Goal: Transaction & Acquisition: Book appointment/travel/reservation

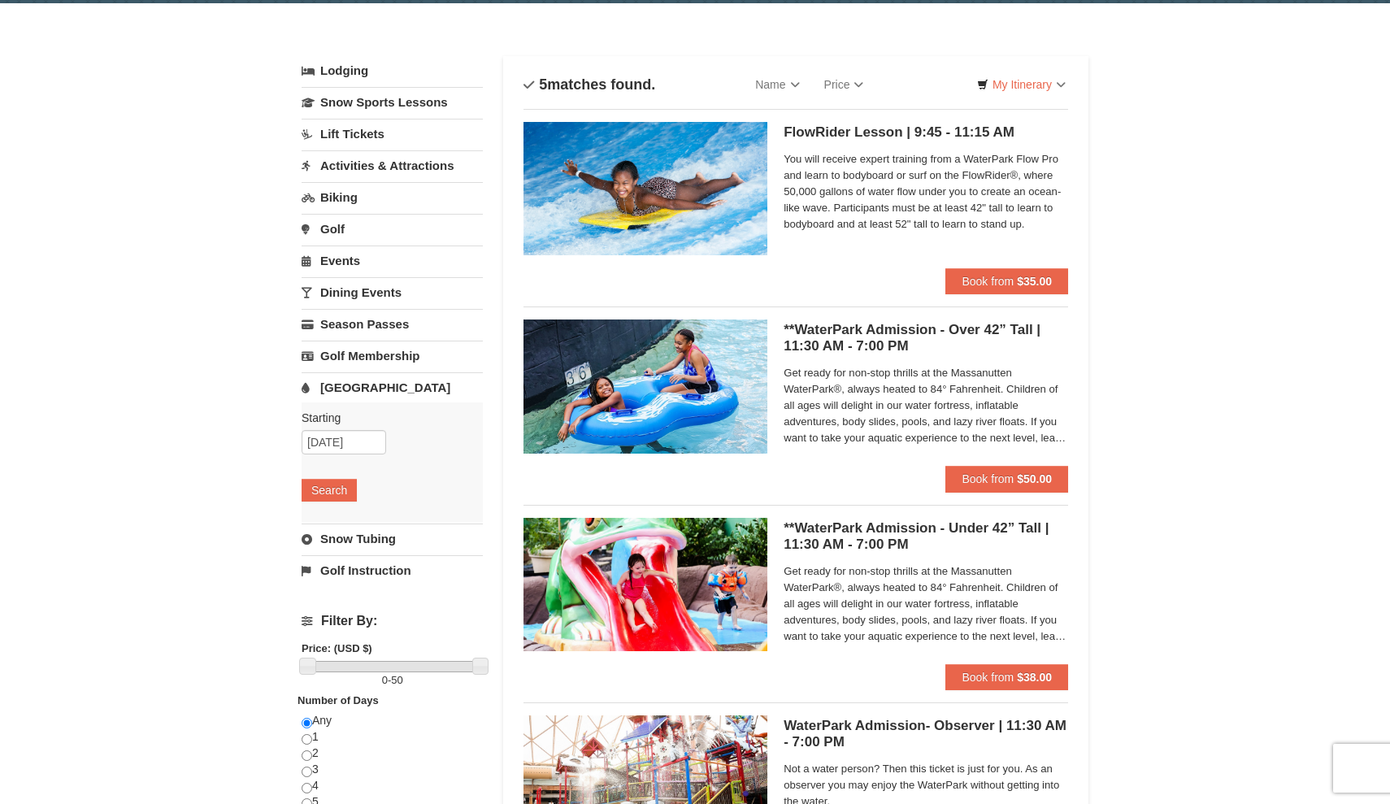
scroll to position [60, 0]
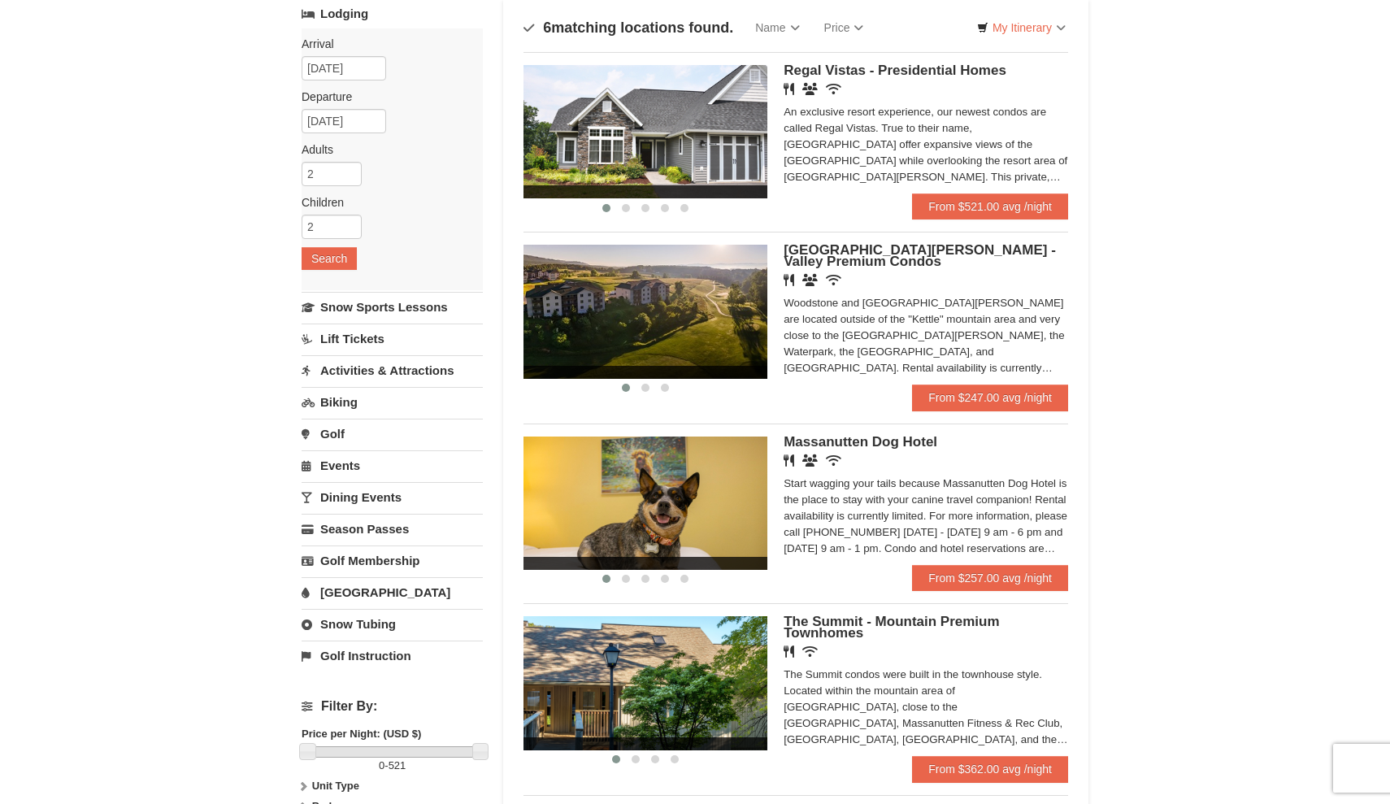
scroll to position [74, 0]
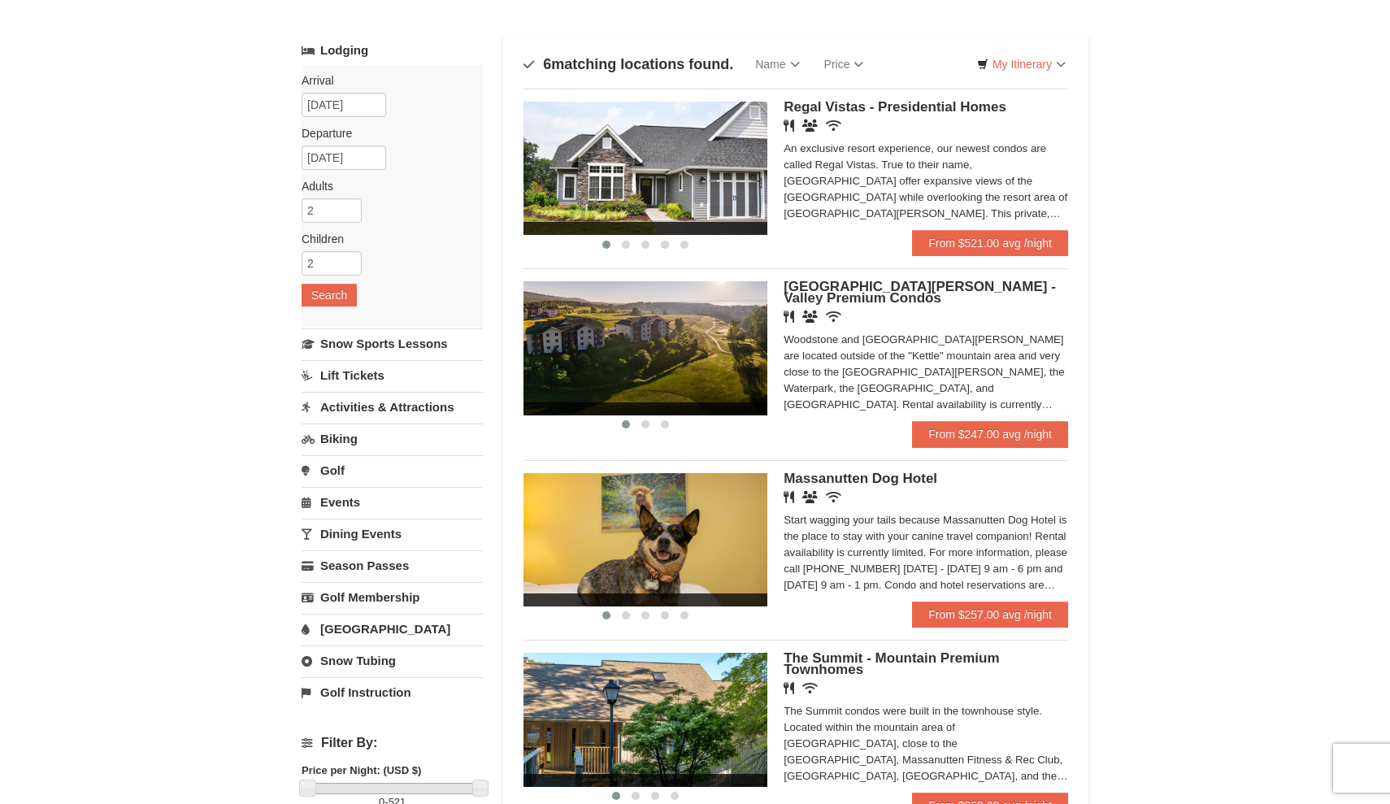
click at [823, 280] on div "‹ › [GEOGRAPHIC_DATA][PERSON_NAME] - Valley Premium Condos Restaurant Banquet F…" at bounding box center [795, 350] width 544 height 165
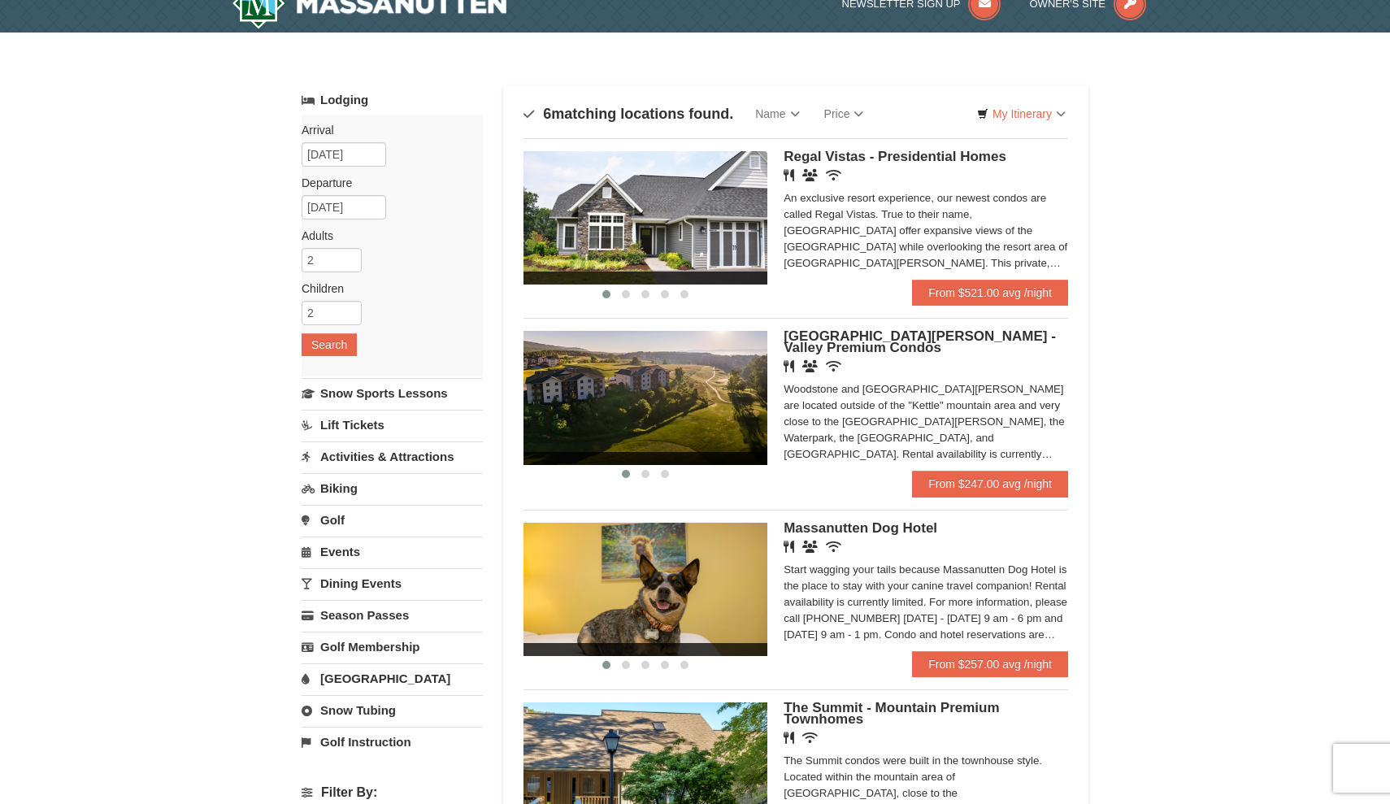
scroll to position [24, 0]
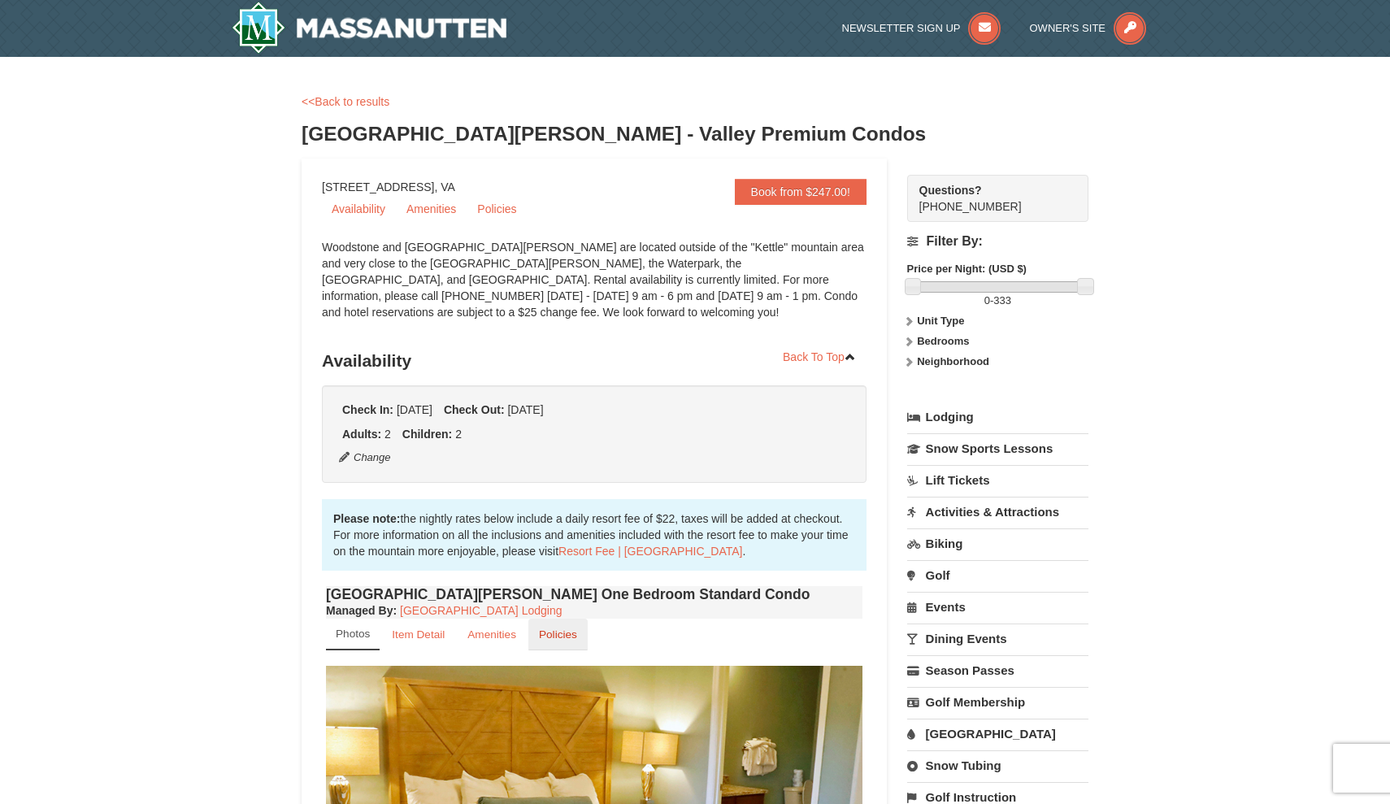
click at [556, 631] on small "Policies" at bounding box center [558, 634] width 38 height 12
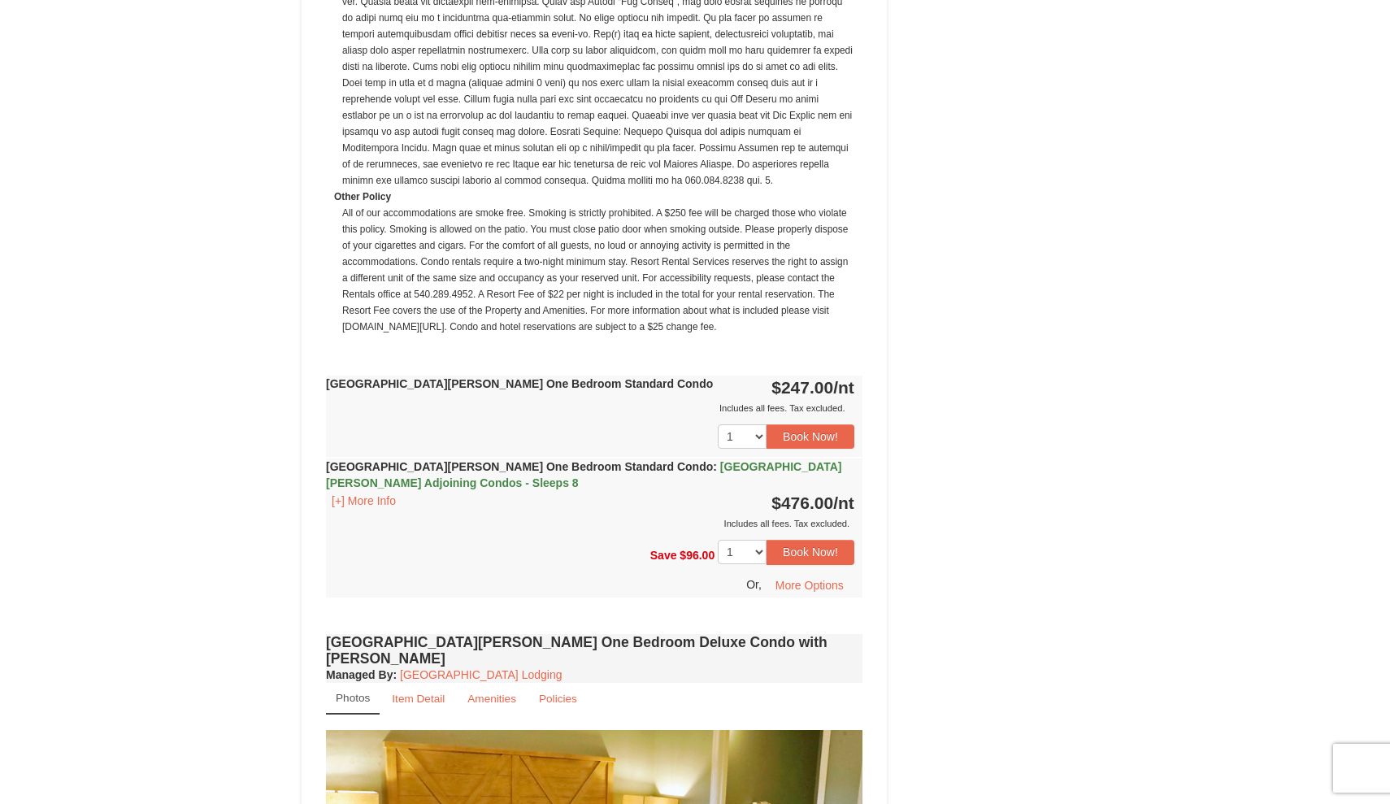
scroll to position [1118, 0]
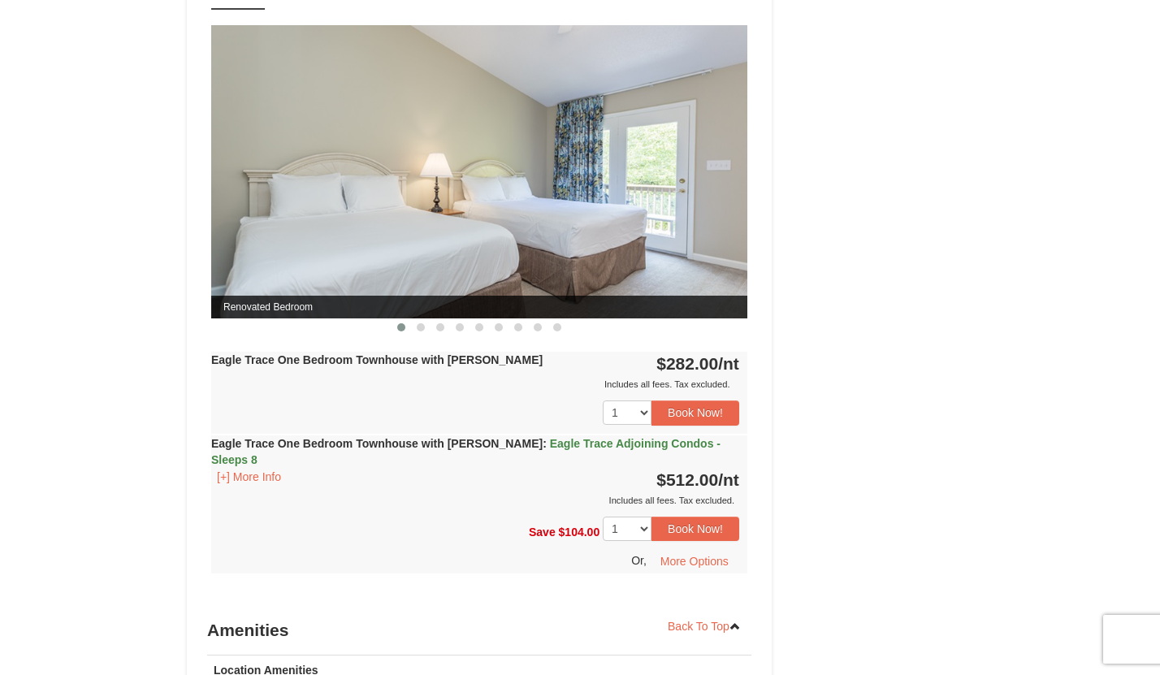
scroll to position [1272, 0]
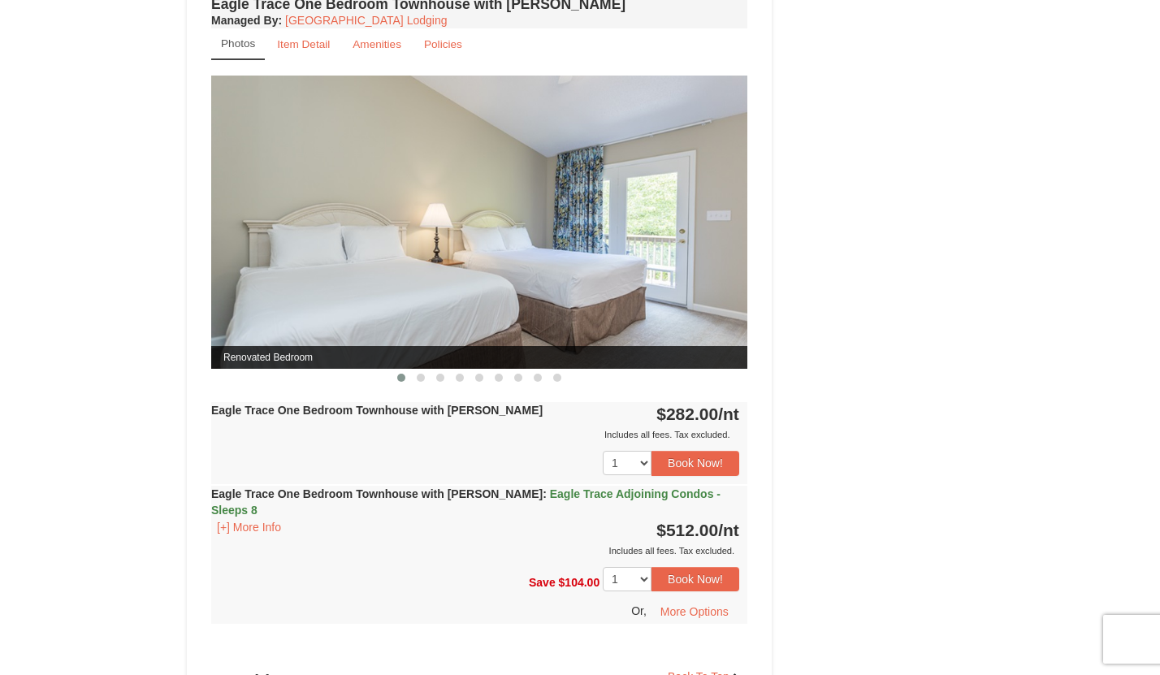
click at [724, 247] on img at bounding box center [479, 222] width 536 height 293
click at [490, 385] on button at bounding box center [499, 378] width 20 height 16
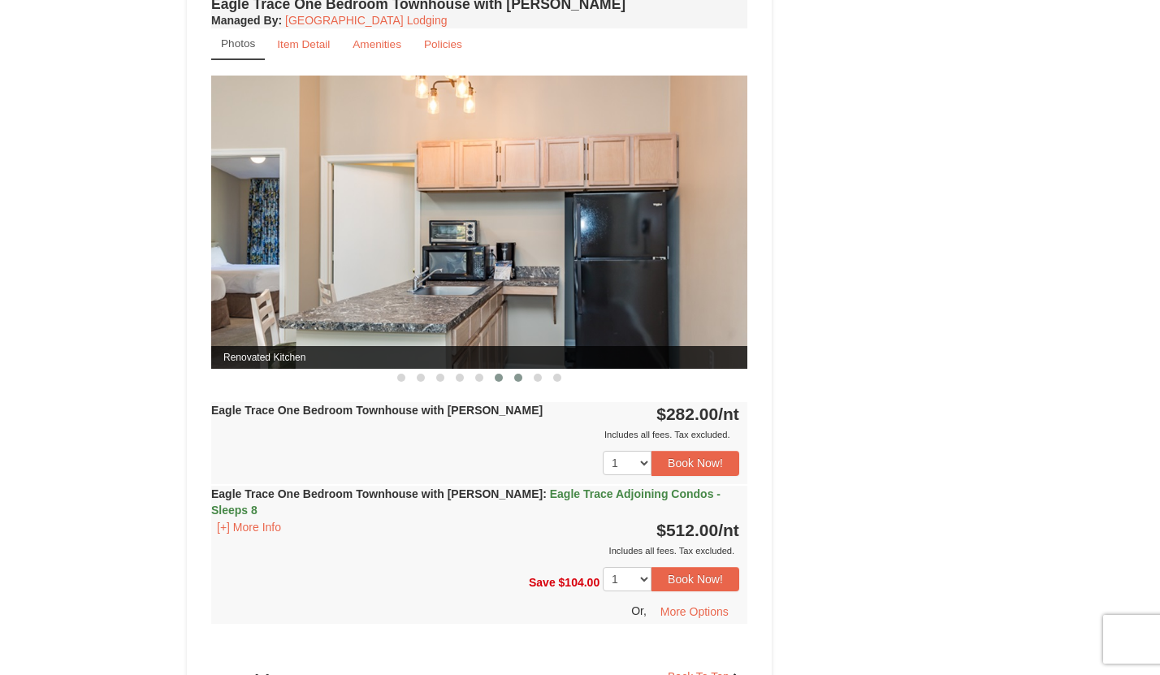
click at [524, 378] on button at bounding box center [519, 378] width 20 height 16
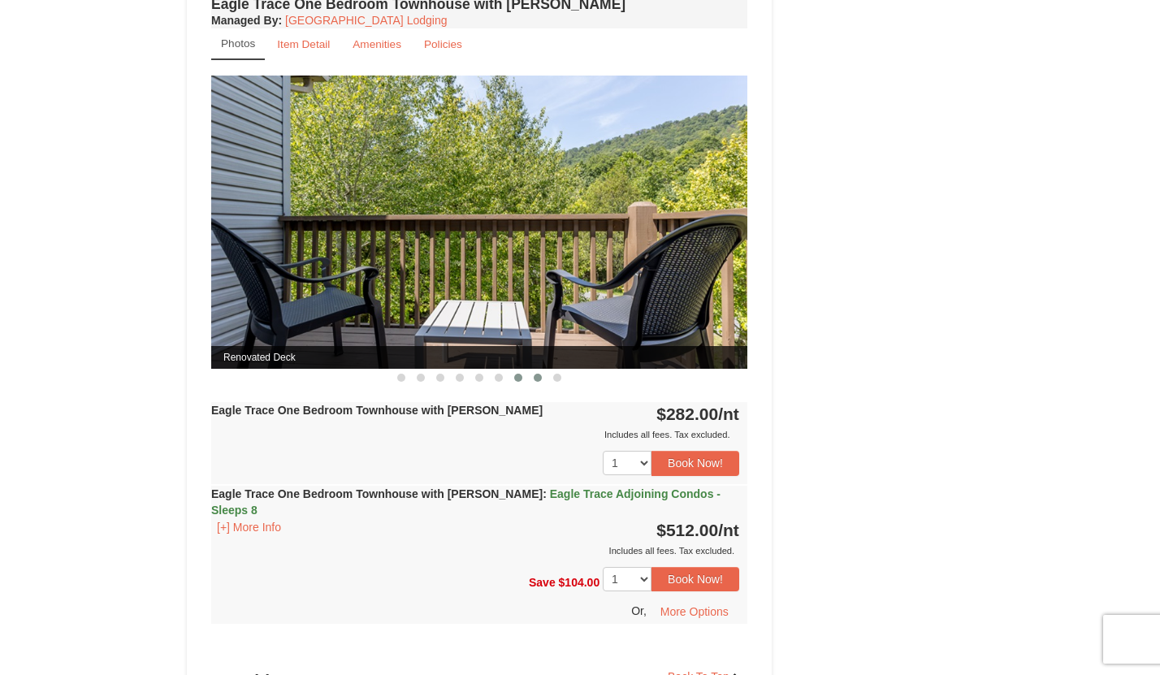
click at [531, 377] on button at bounding box center [538, 378] width 20 height 16
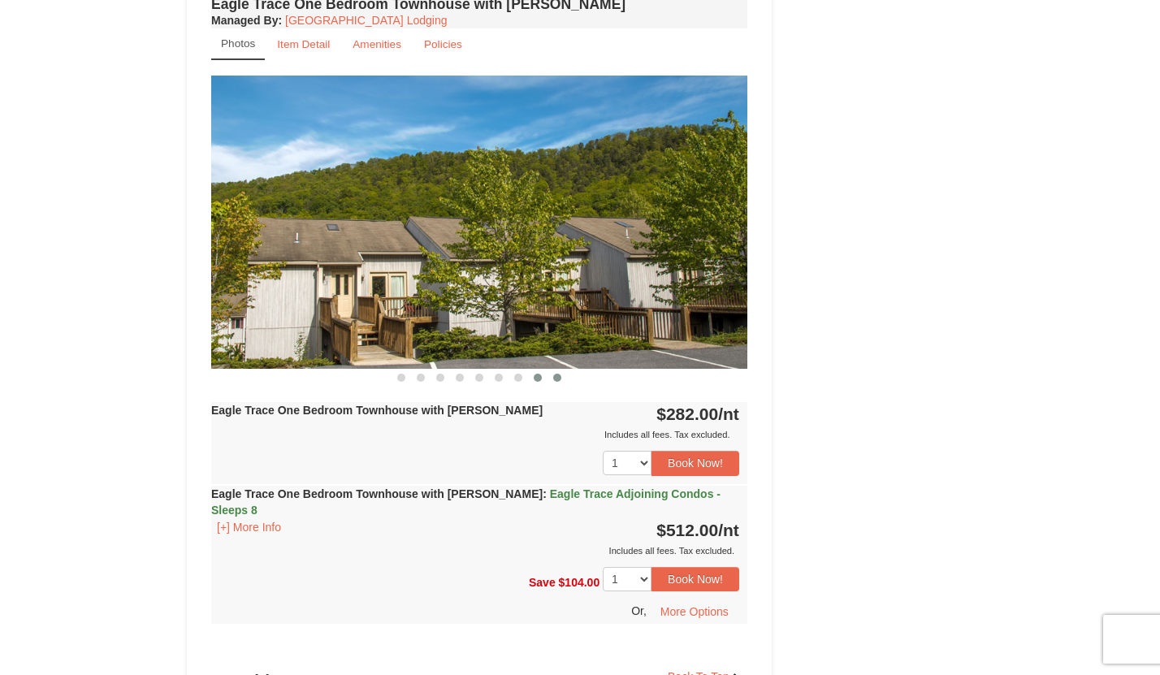
click at [563, 379] on button at bounding box center [558, 378] width 20 height 16
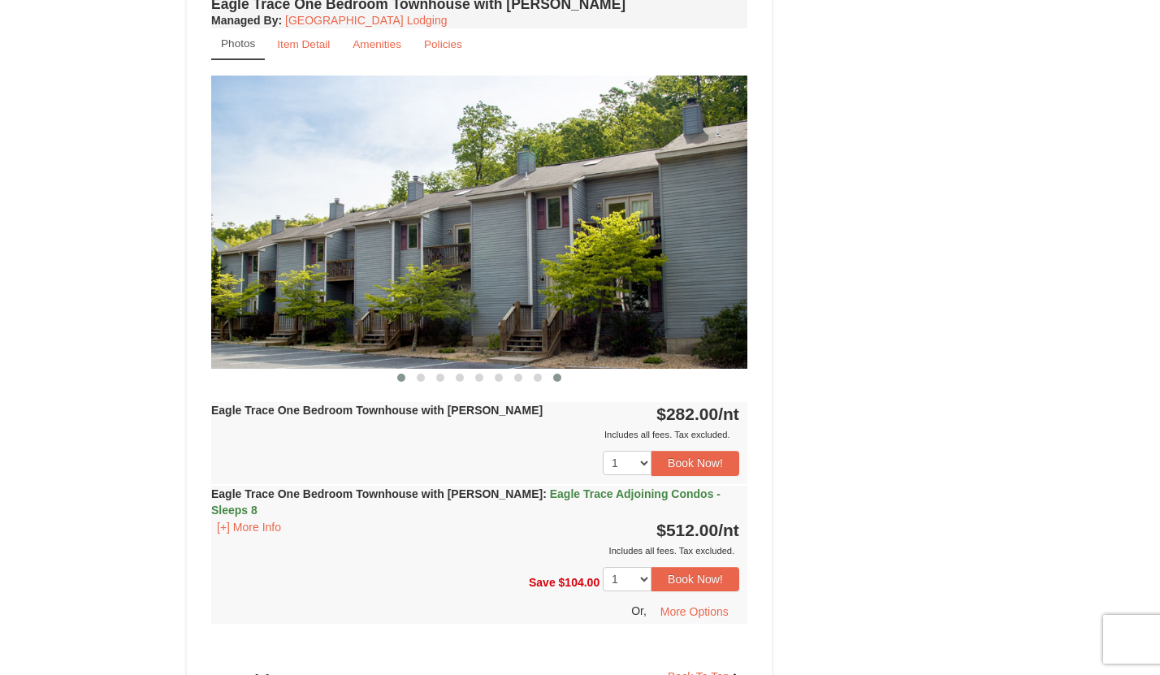
click at [403, 381] on span at bounding box center [401, 378] width 8 height 8
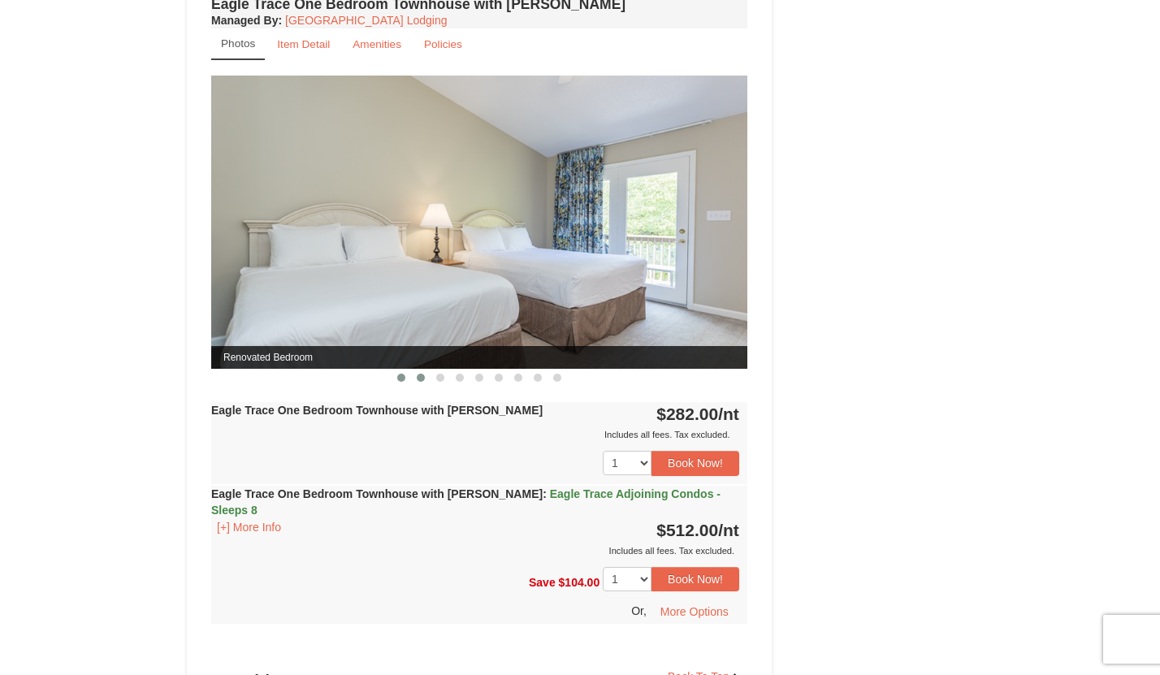
click at [418, 377] on span at bounding box center [421, 378] width 8 height 8
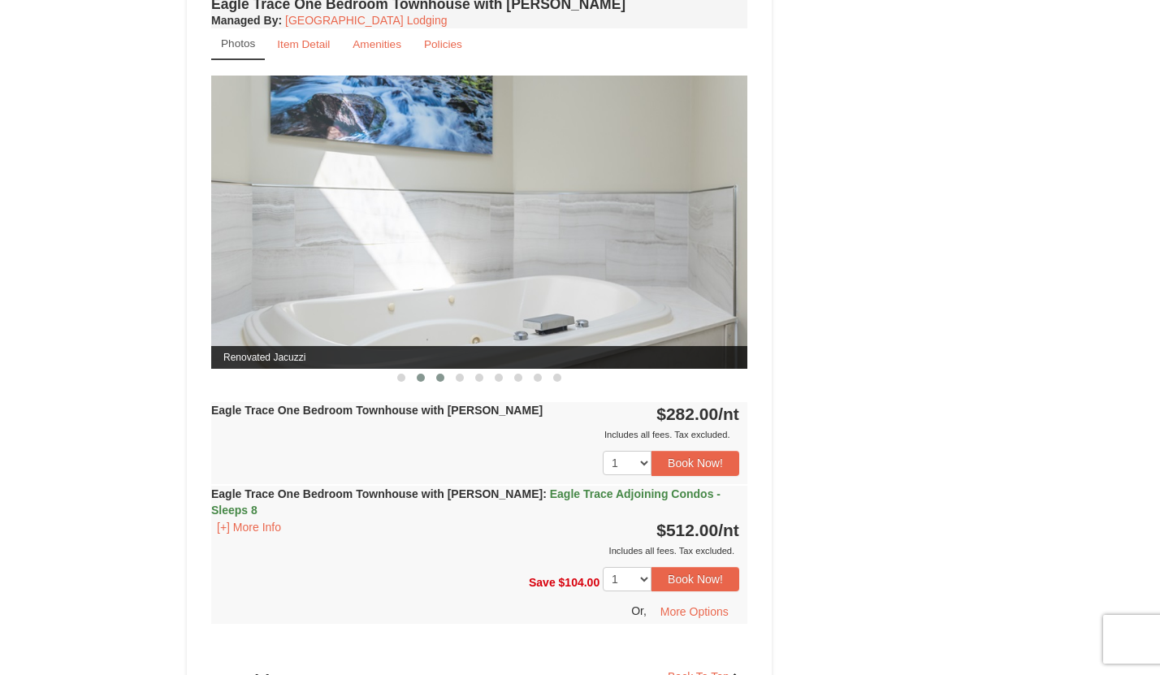
click at [436, 379] on span at bounding box center [440, 378] width 8 height 8
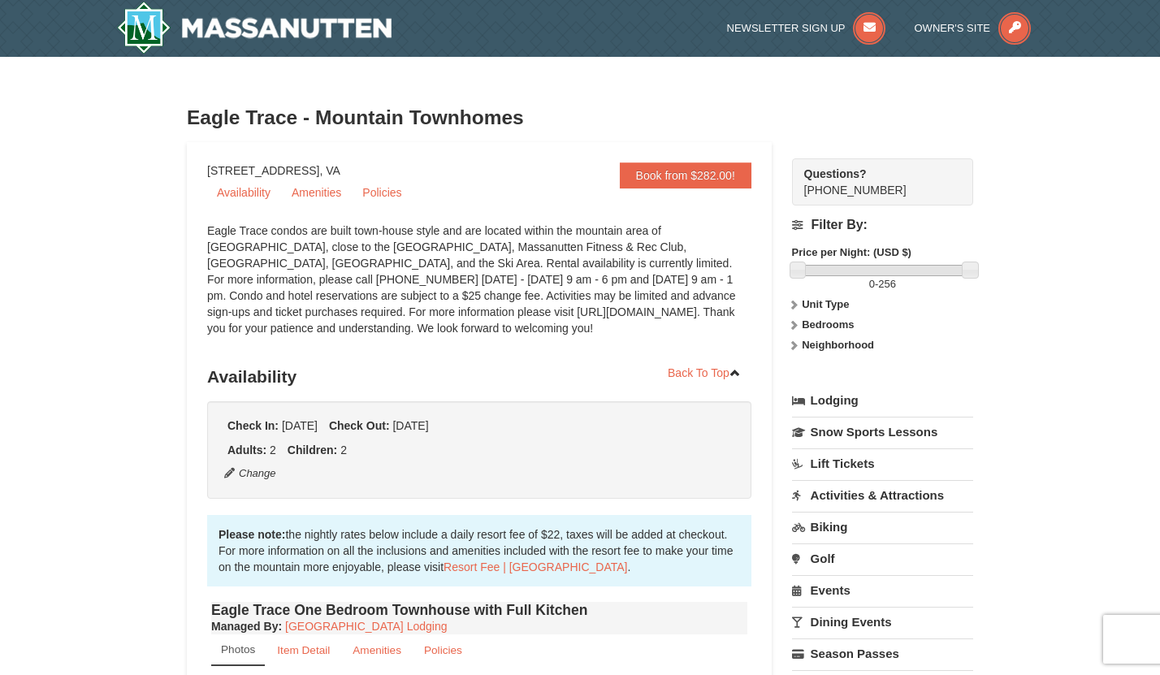
scroll to position [11, 0]
